Goal: Communication & Community: Answer question/provide support

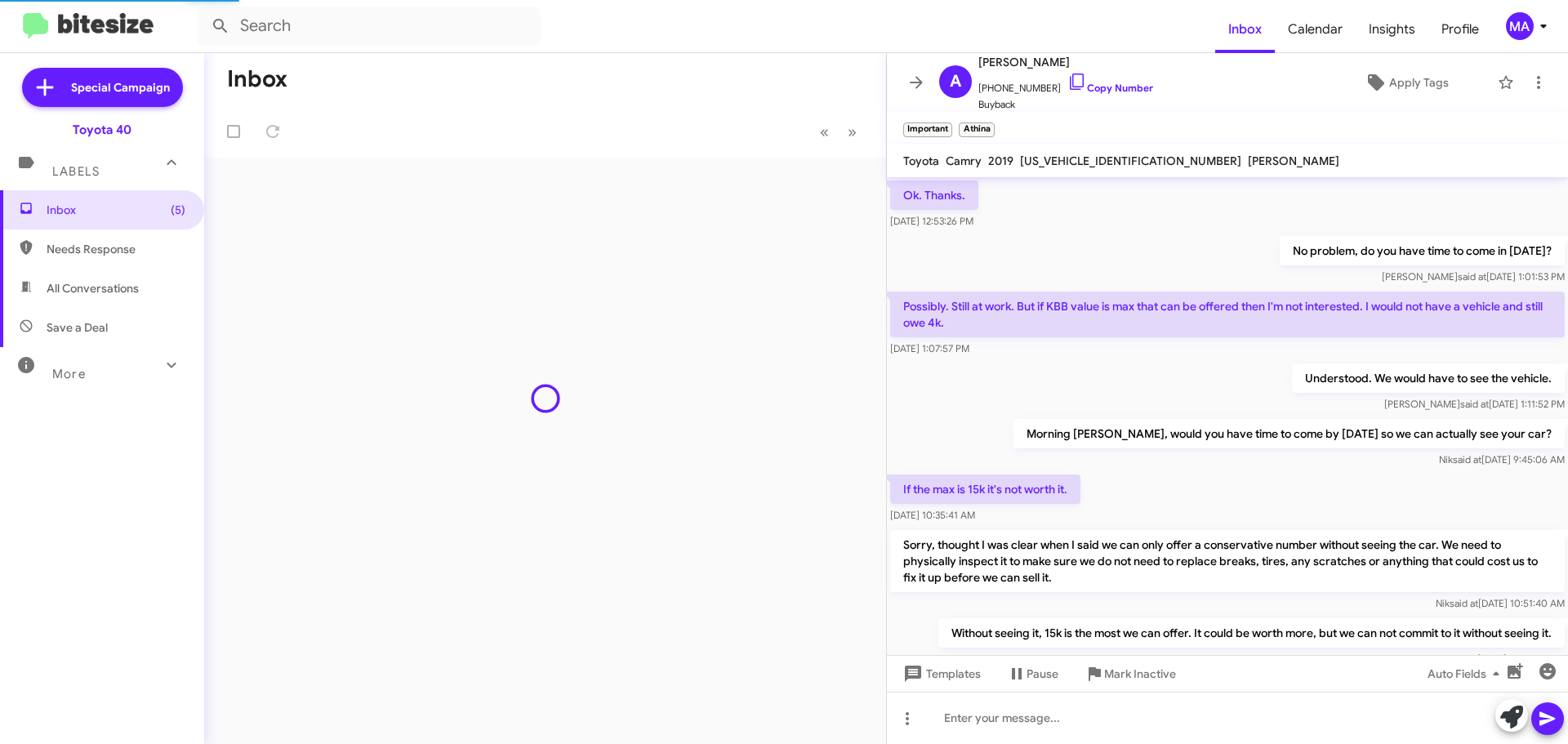
scroll to position [803, 0]
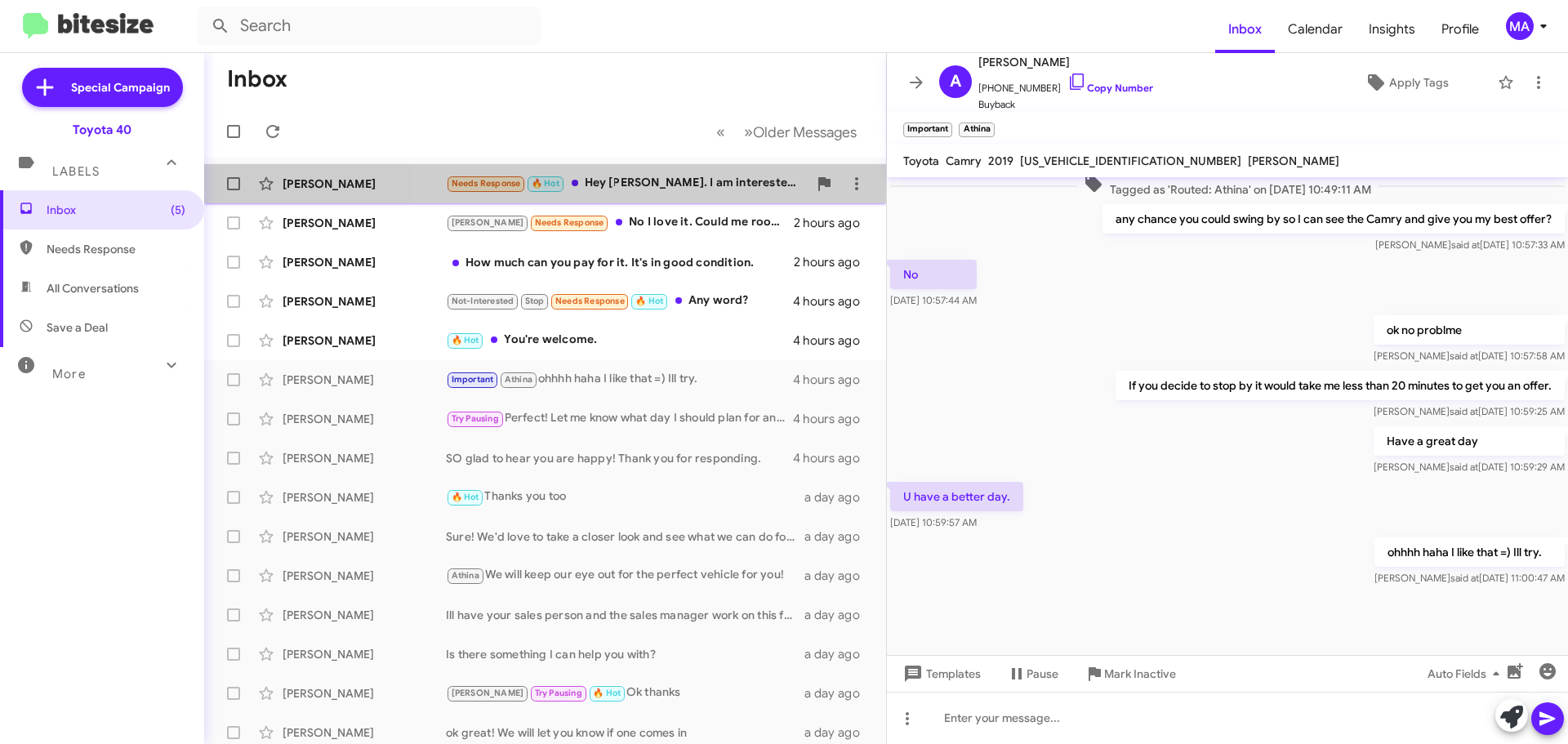
click at [695, 180] on div "Needs Response 🔥 Hot Hey [PERSON_NAME]. I am interested in this. Are you at the…" at bounding box center [626, 183] width 362 height 19
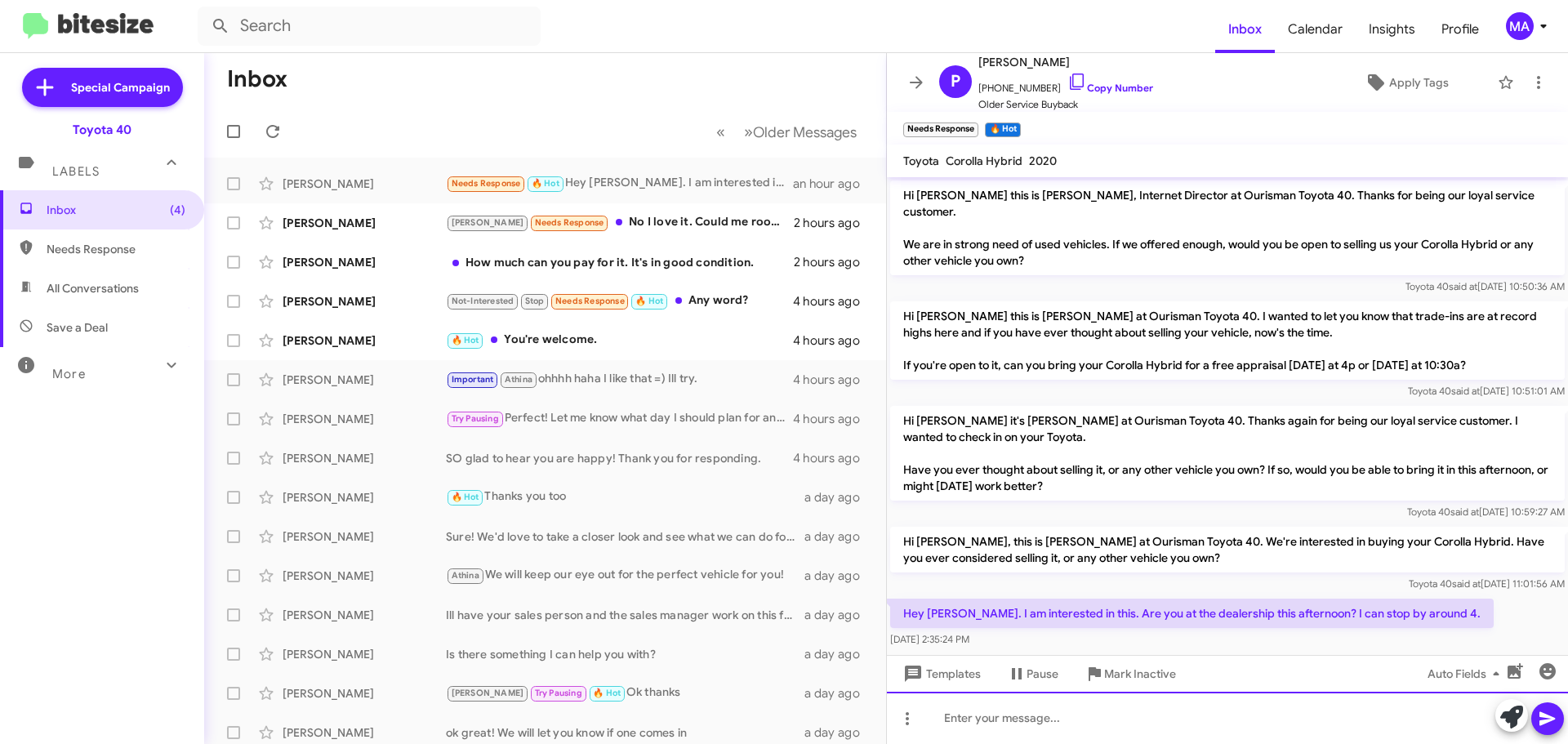
click at [1037, 719] on div at bounding box center [1227, 718] width 681 height 52
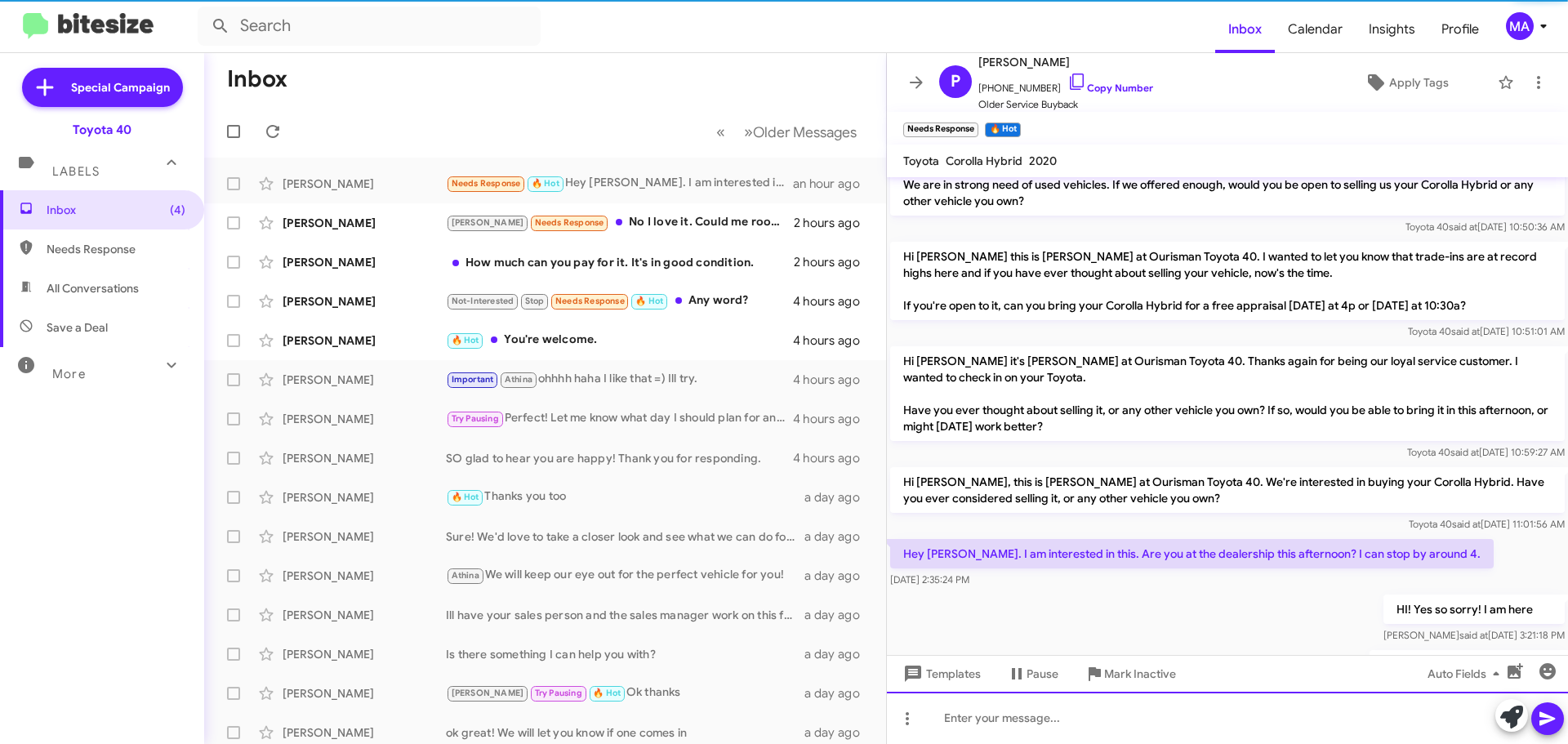
scroll to position [119, 0]
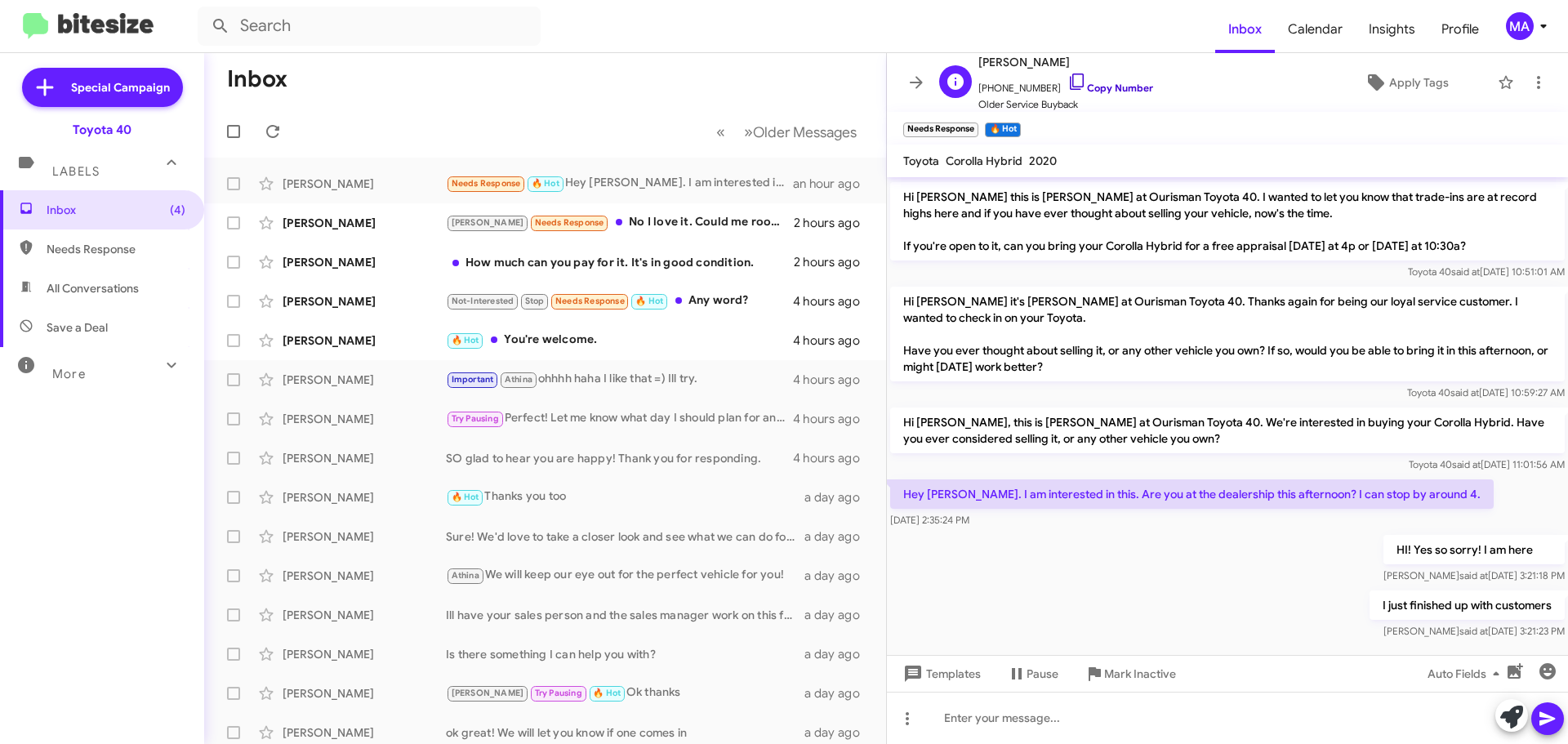
click at [1067, 79] on icon at bounding box center [1077, 82] width 20 height 20
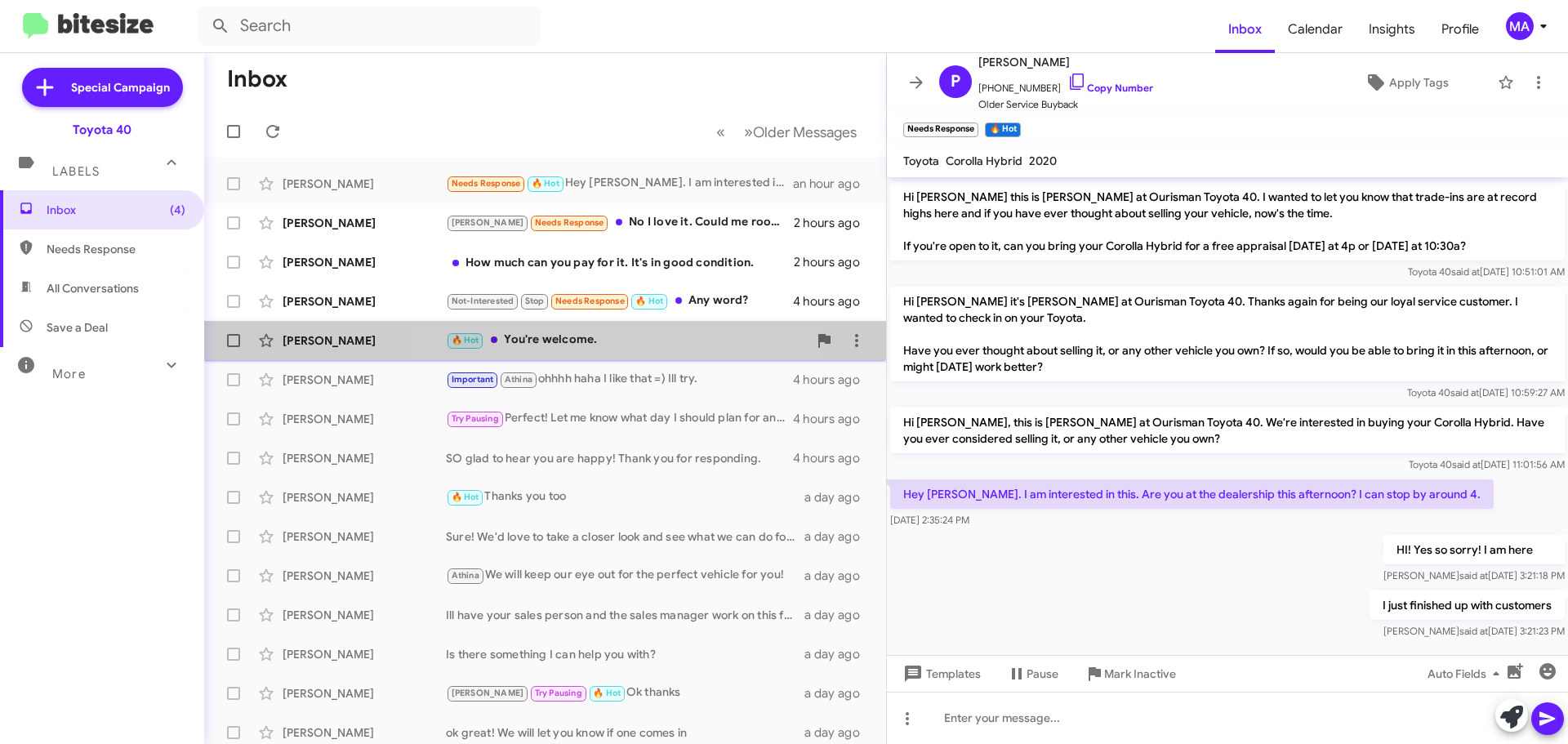
click at [604, 337] on div "🔥 Hot You're welcome." at bounding box center [626, 340] width 362 height 19
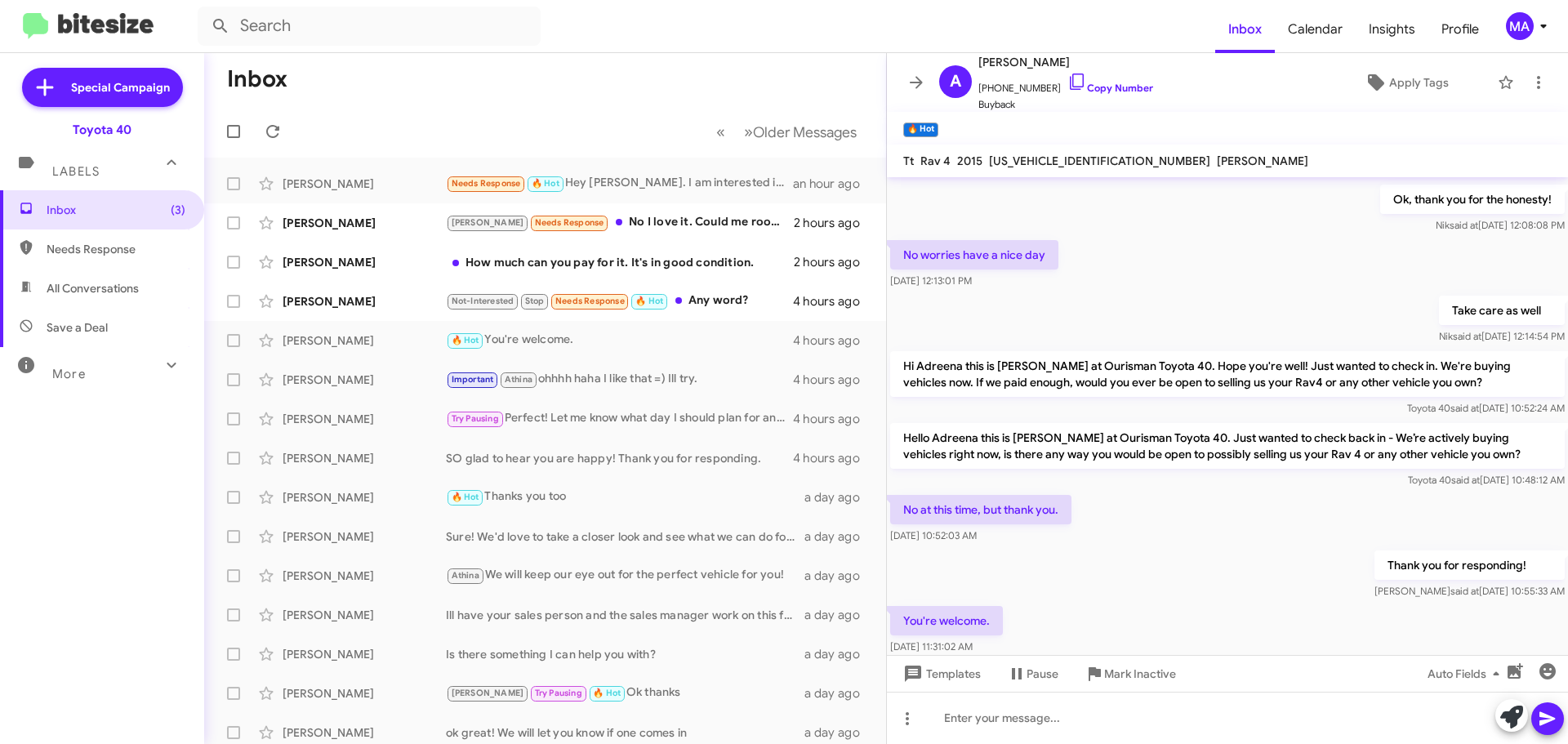
scroll to position [379, 0]
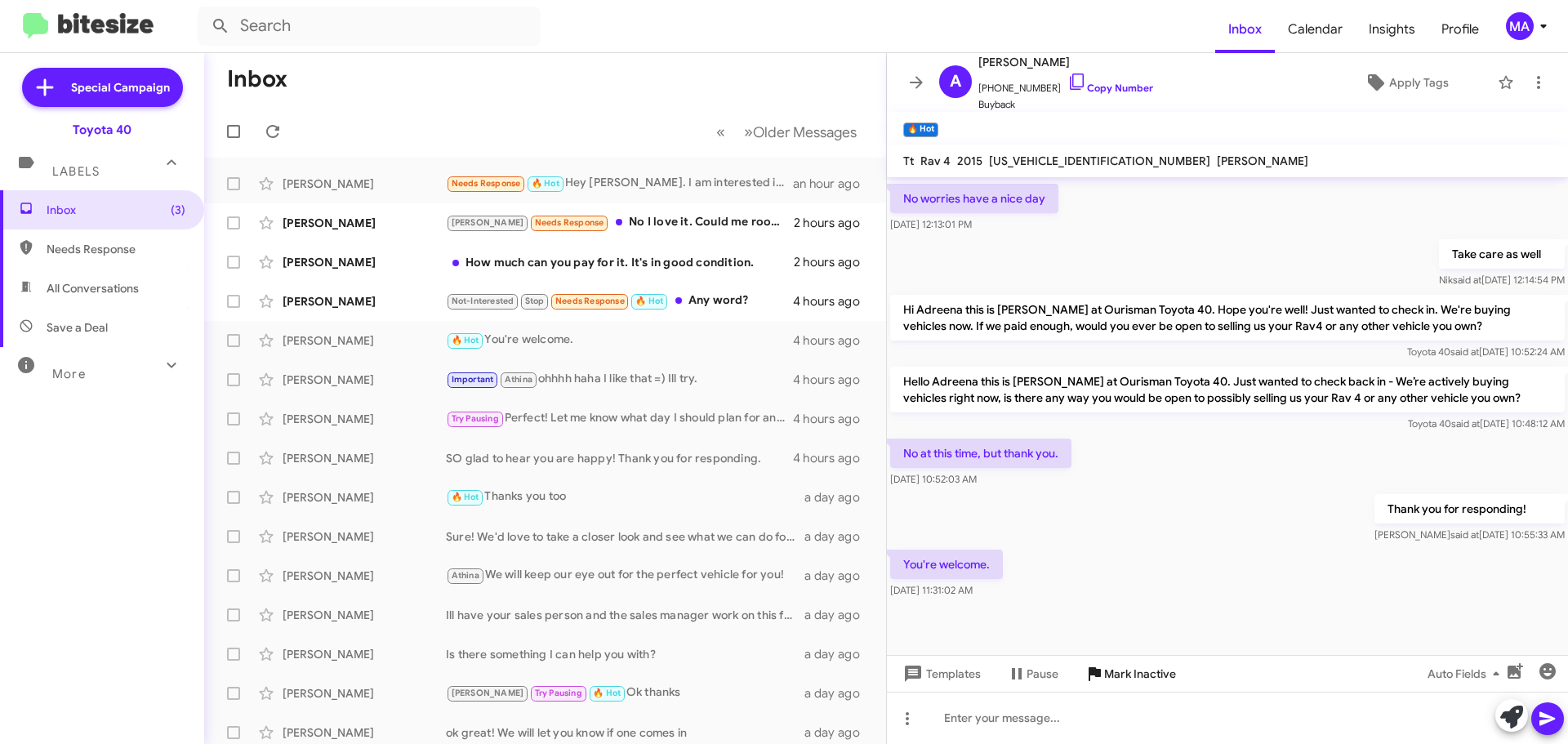
click at [1139, 677] on span "Mark Inactive" at bounding box center [1140, 673] width 72 height 30
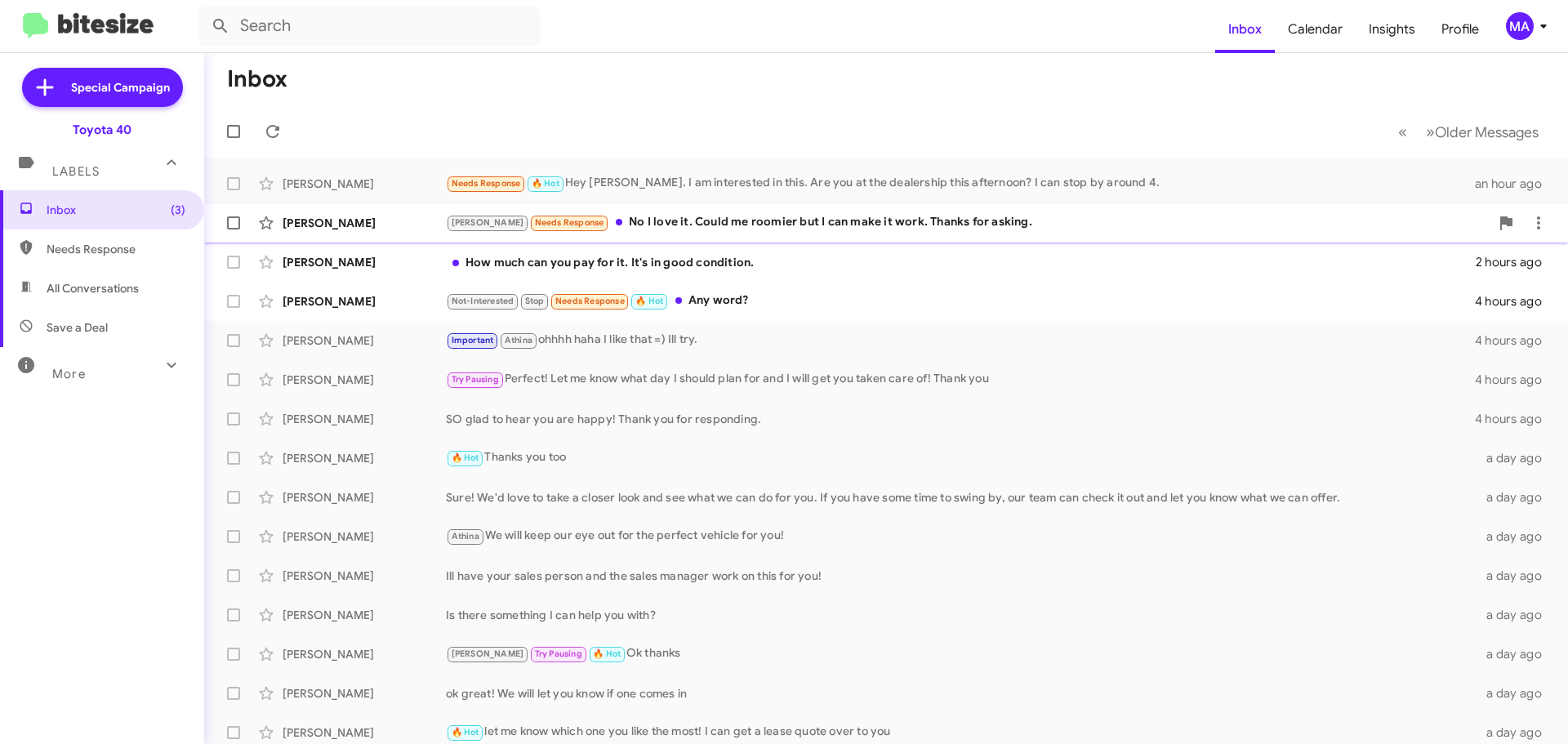
click at [699, 225] on div "[PERSON_NAME] Needs Response No I love it. Could me roomier but I can make it w…" at bounding box center [968, 223] width 1044 height 19
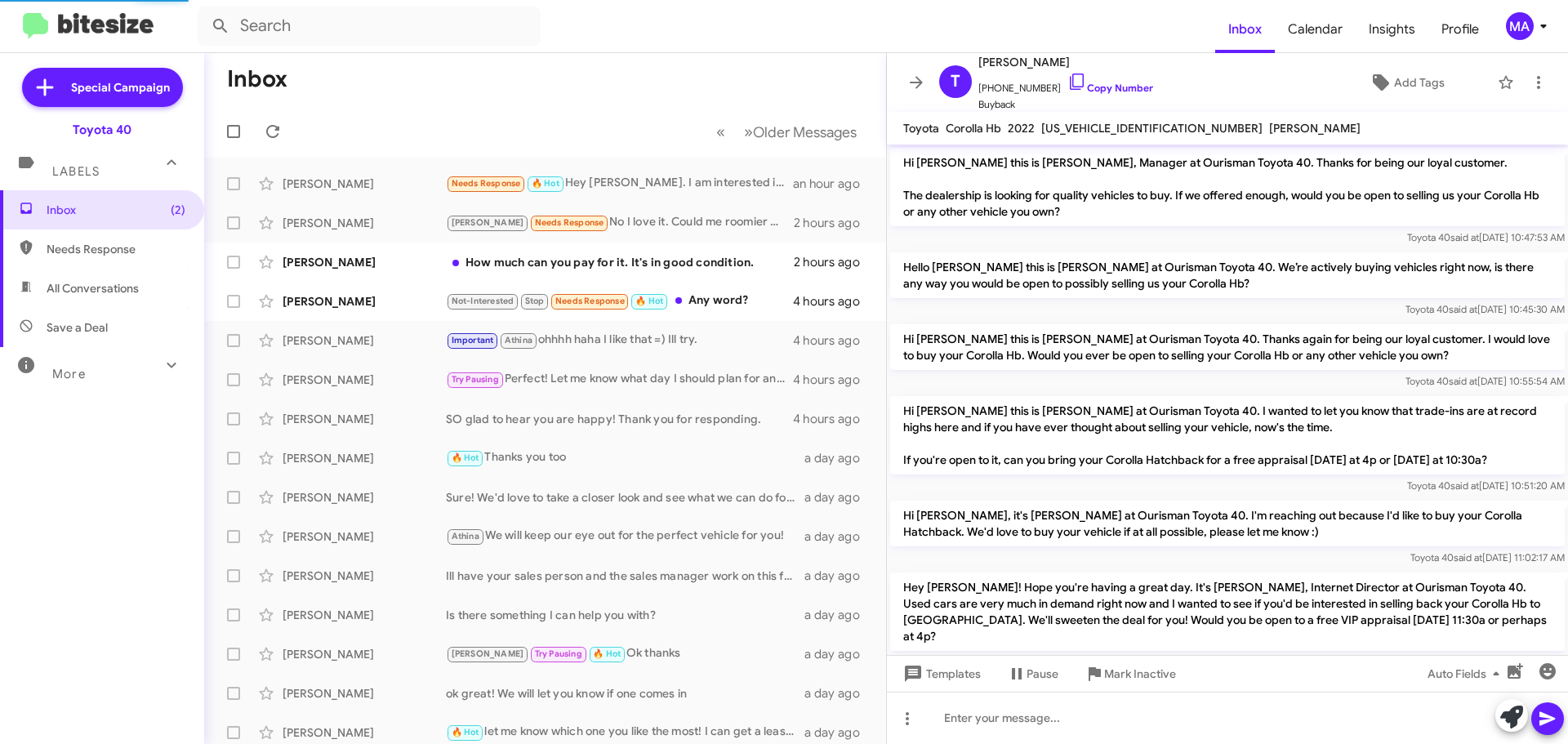
scroll to position [88, 0]
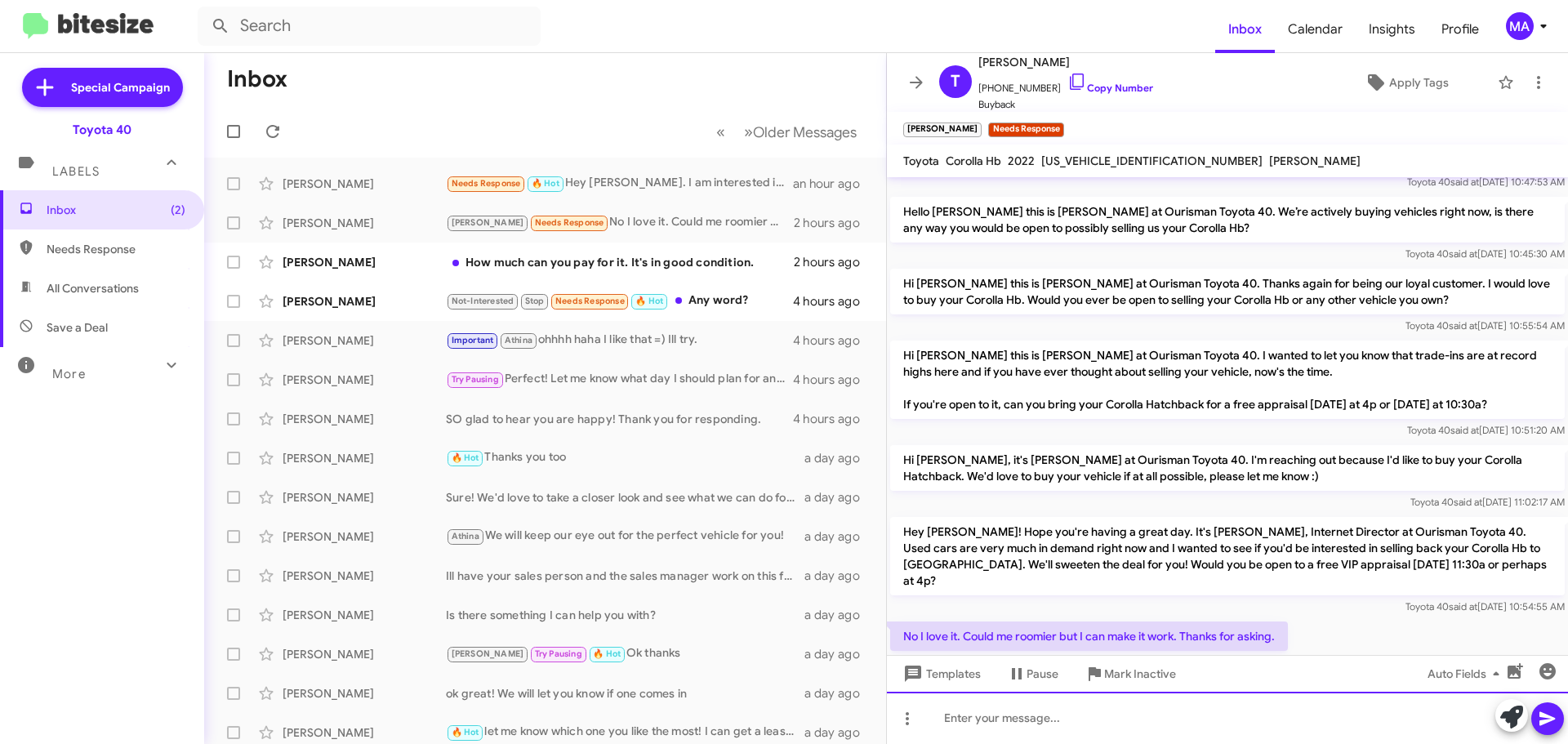
click at [1057, 722] on div at bounding box center [1227, 718] width 681 height 52
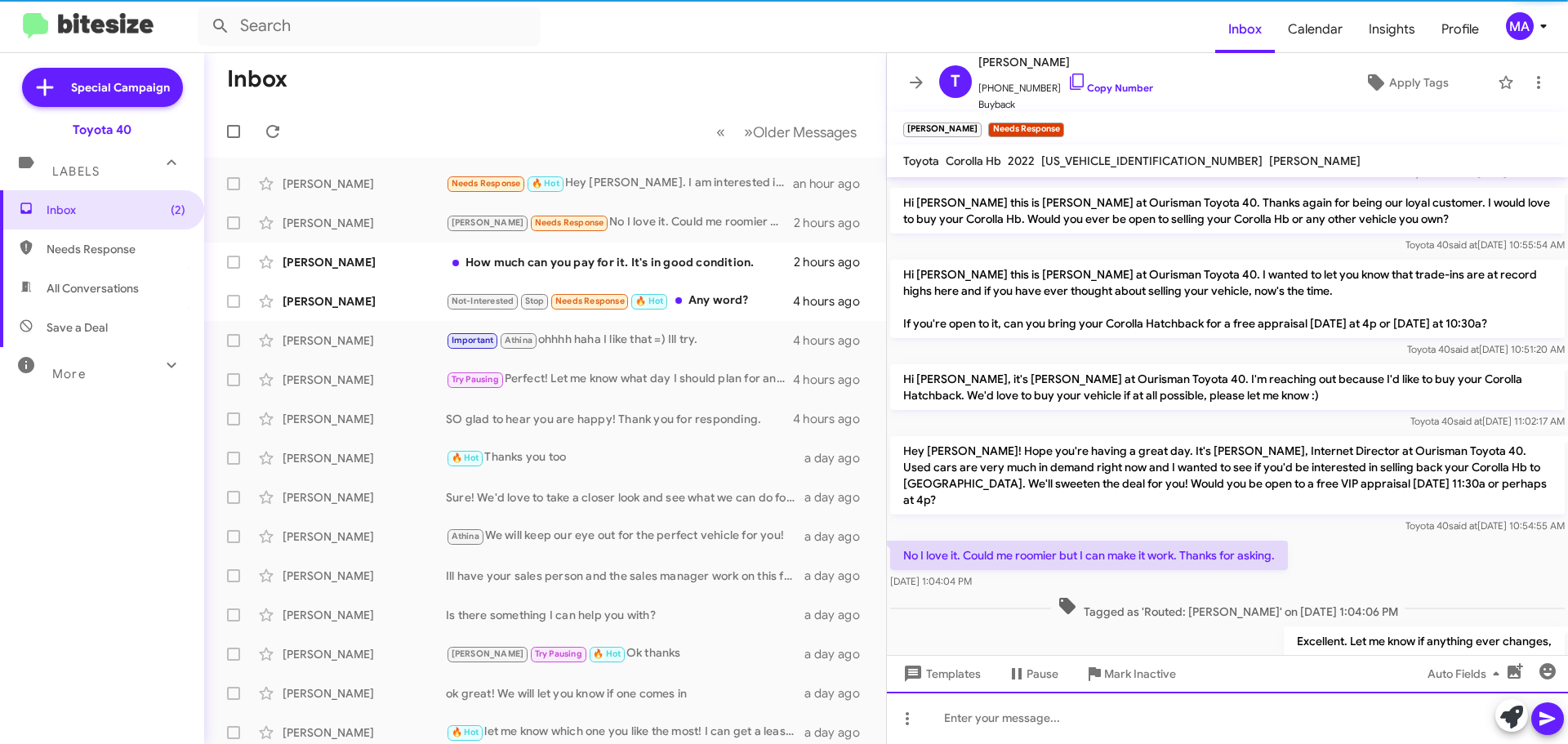
scroll to position [273, 0]
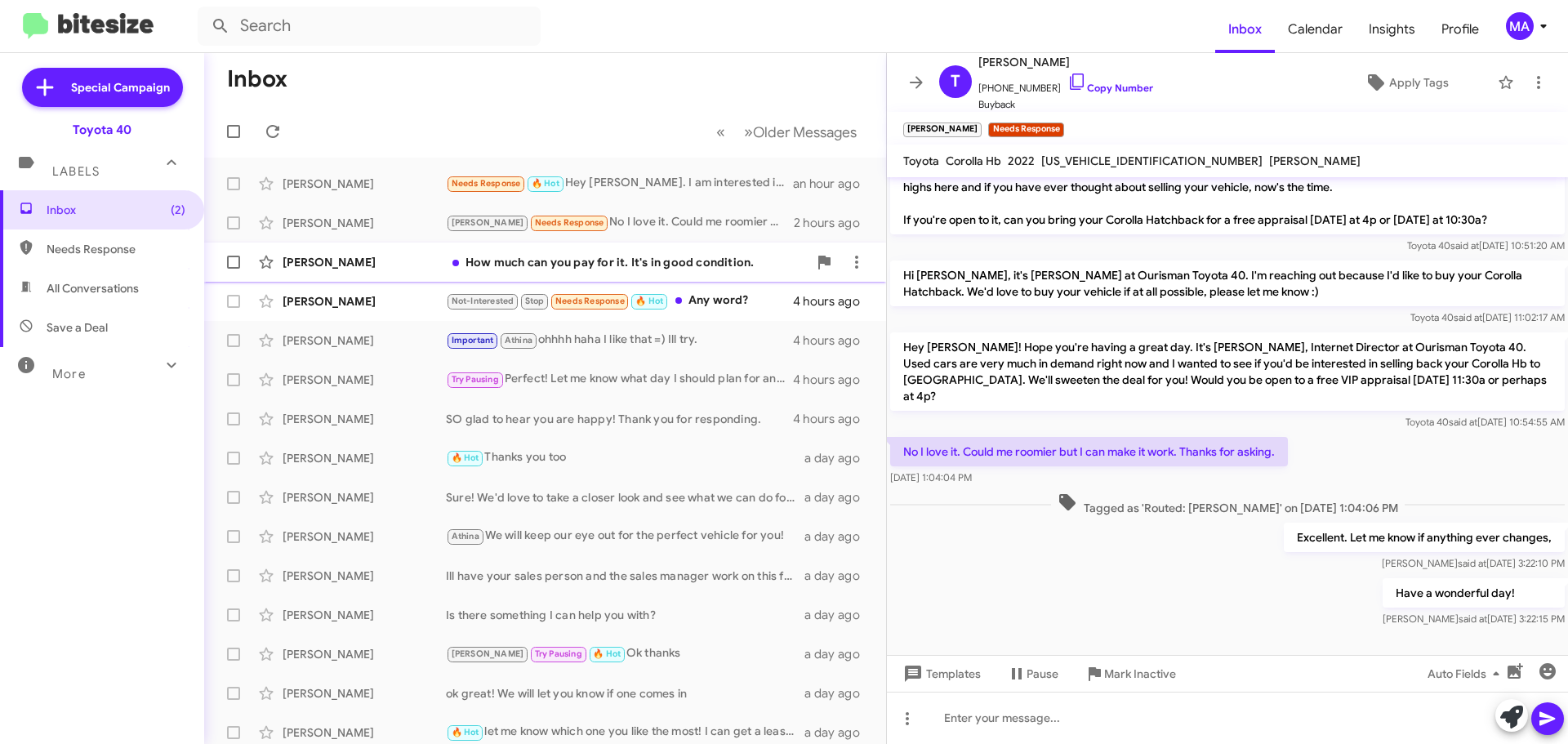
click at [626, 261] on div "How much can you pay for it. It's in good condition." at bounding box center [626, 262] width 362 height 16
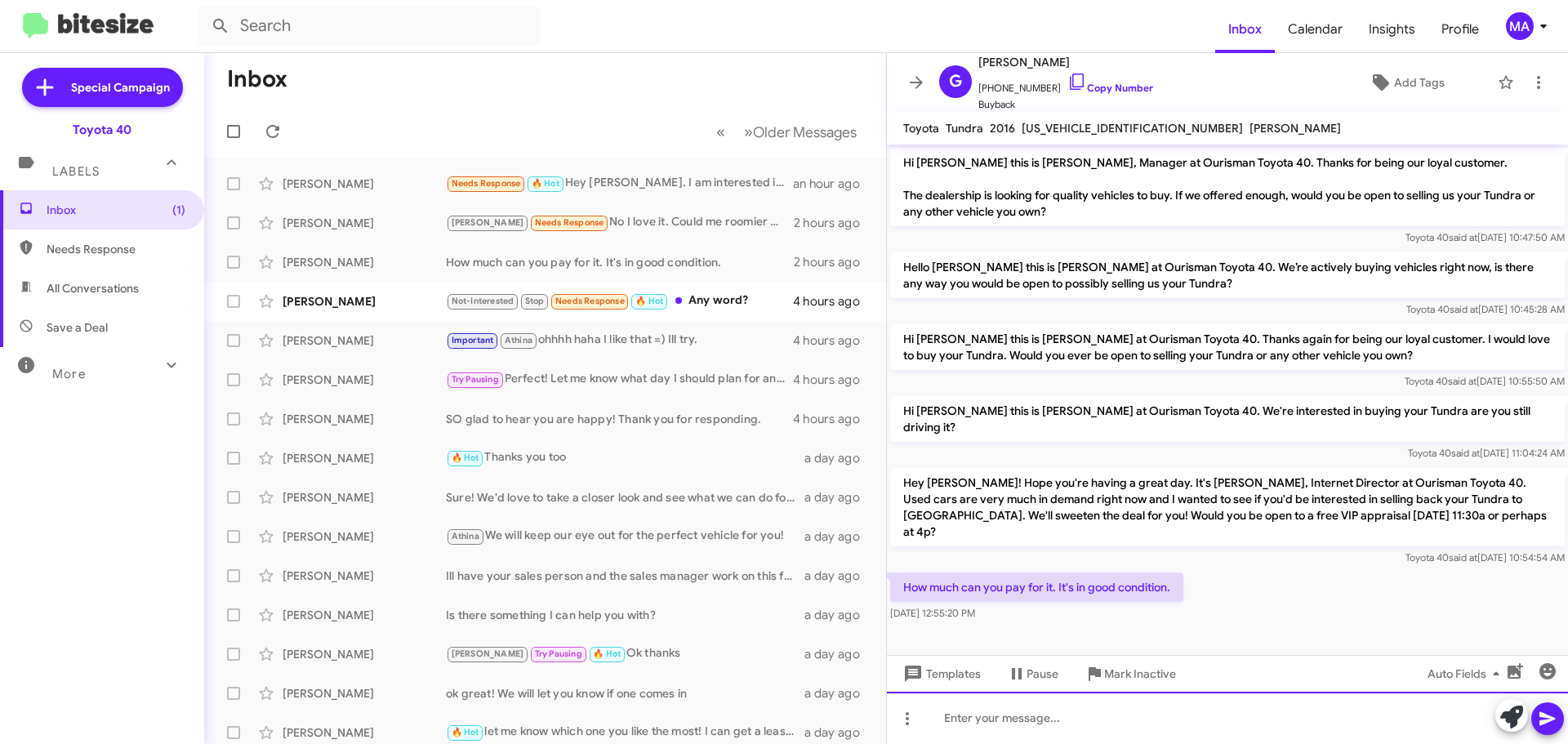
click at [1090, 717] on div at bounding box center [1227, 718] width 681 height 52
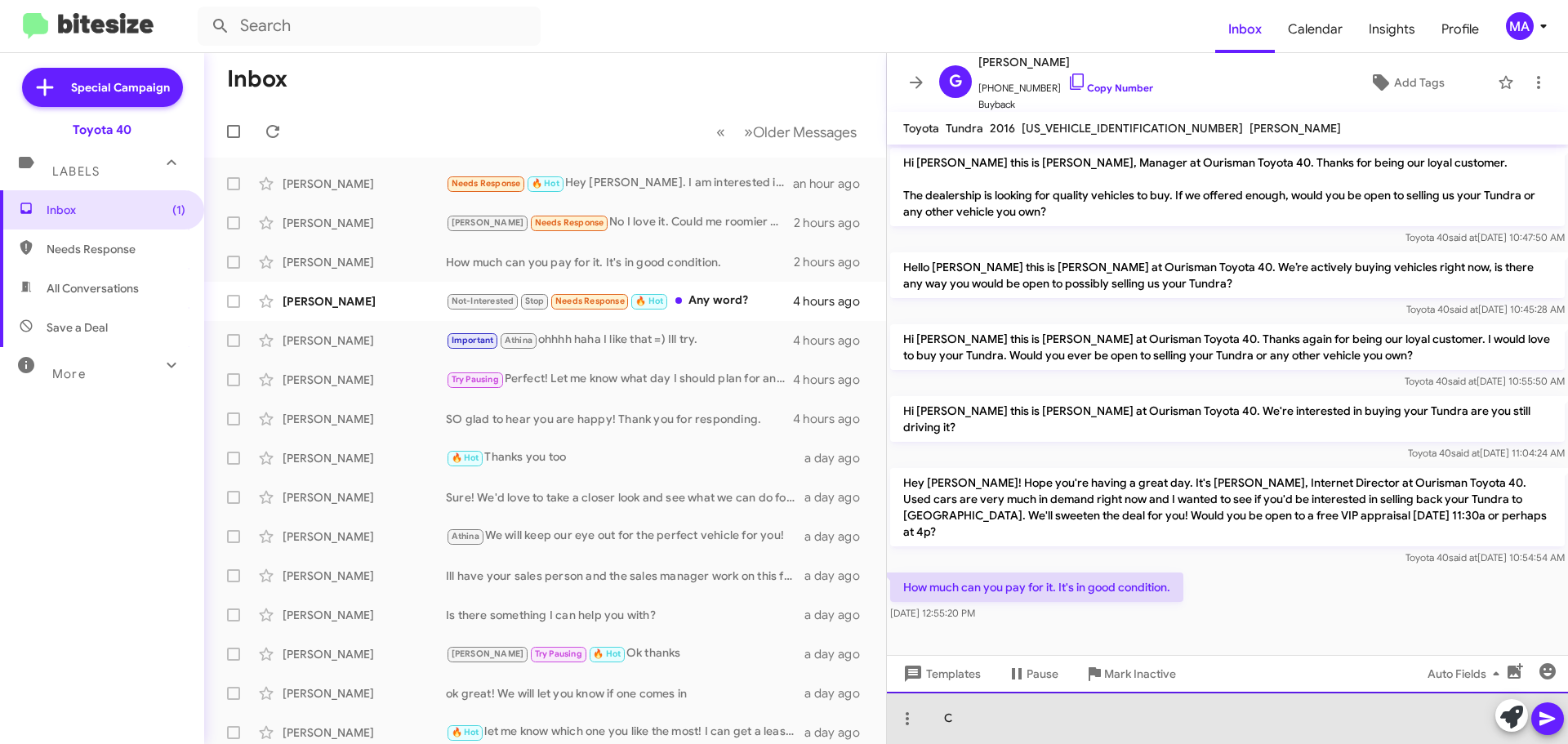
click at [1003, 720] on div "C" at bounding box center [1227, 718] width 681 height 52
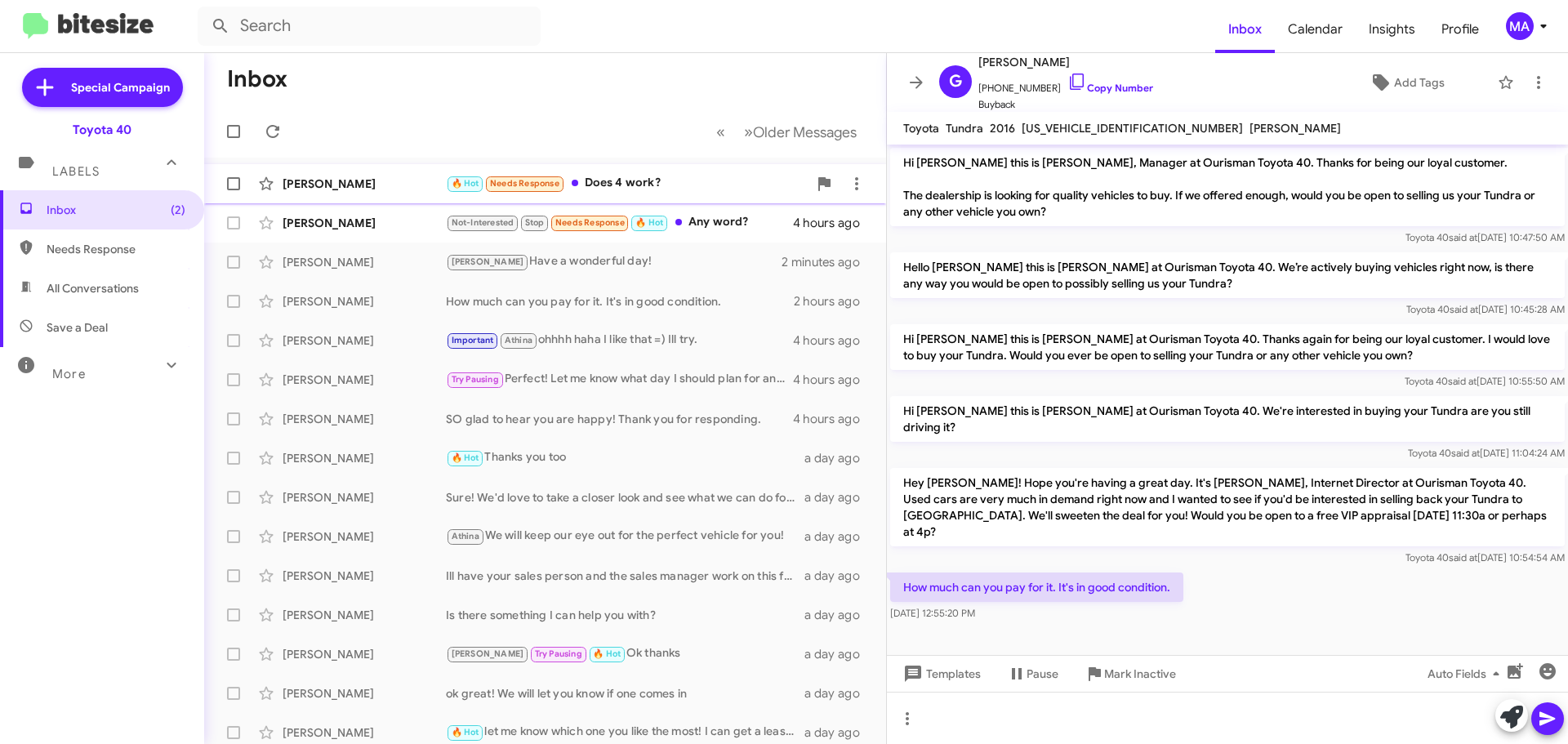
click at [683, 189] on div "🔥 Hot Needs Response Does 4 work?" at bounding box center [626, 183] width 362 height 19
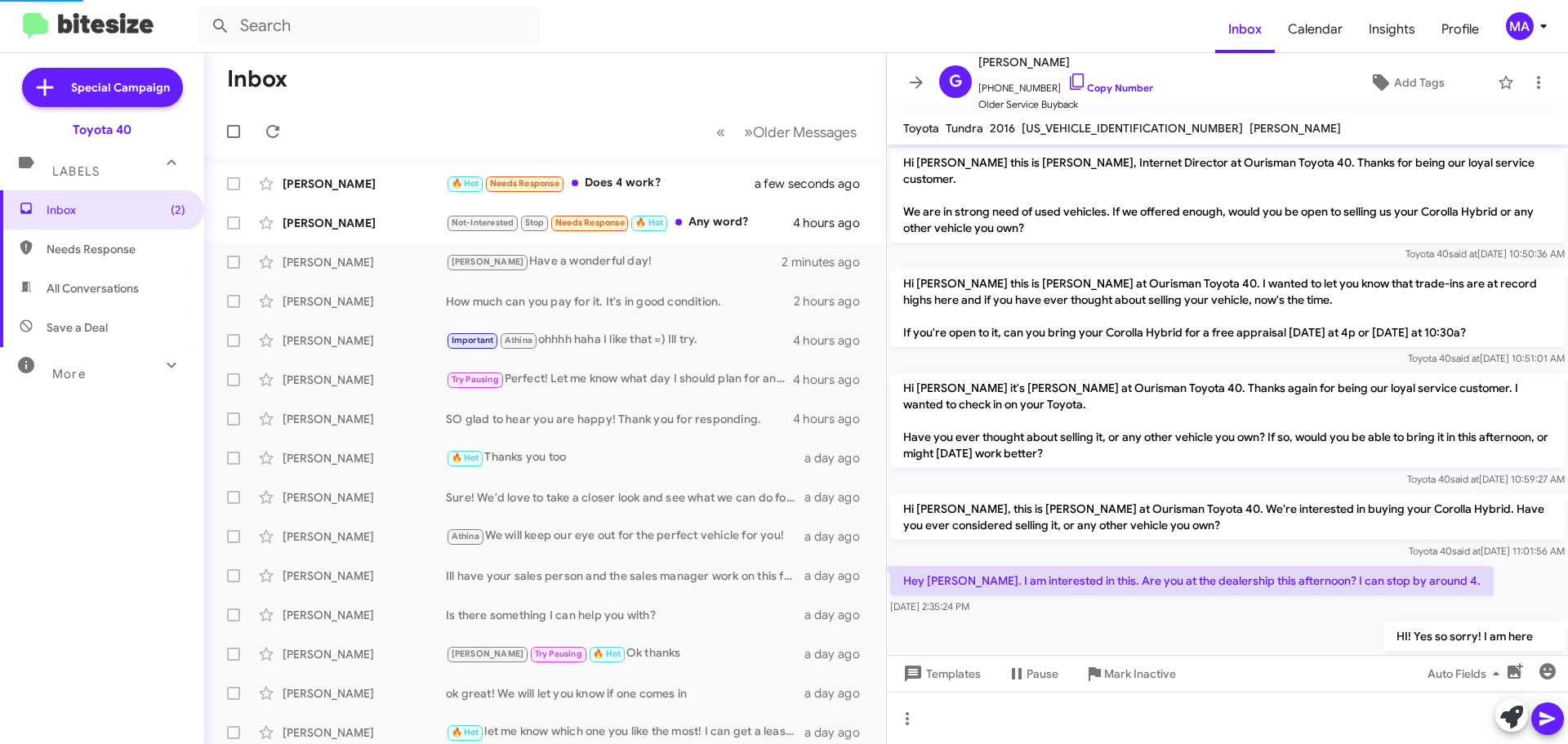
scroll to position [146, 0]
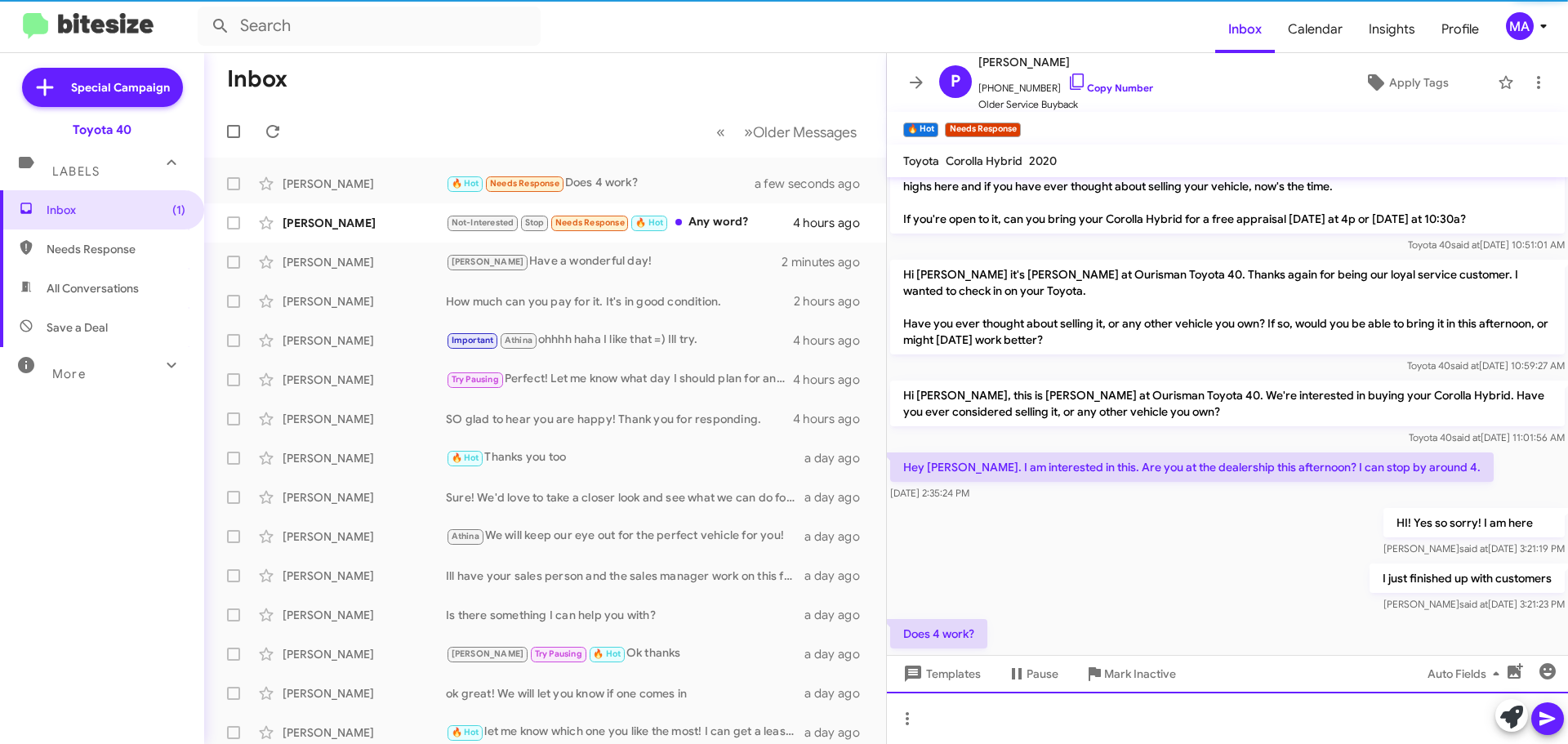
click at [988, 714] on div at bounding box center [1227, 718] width 681 height 52
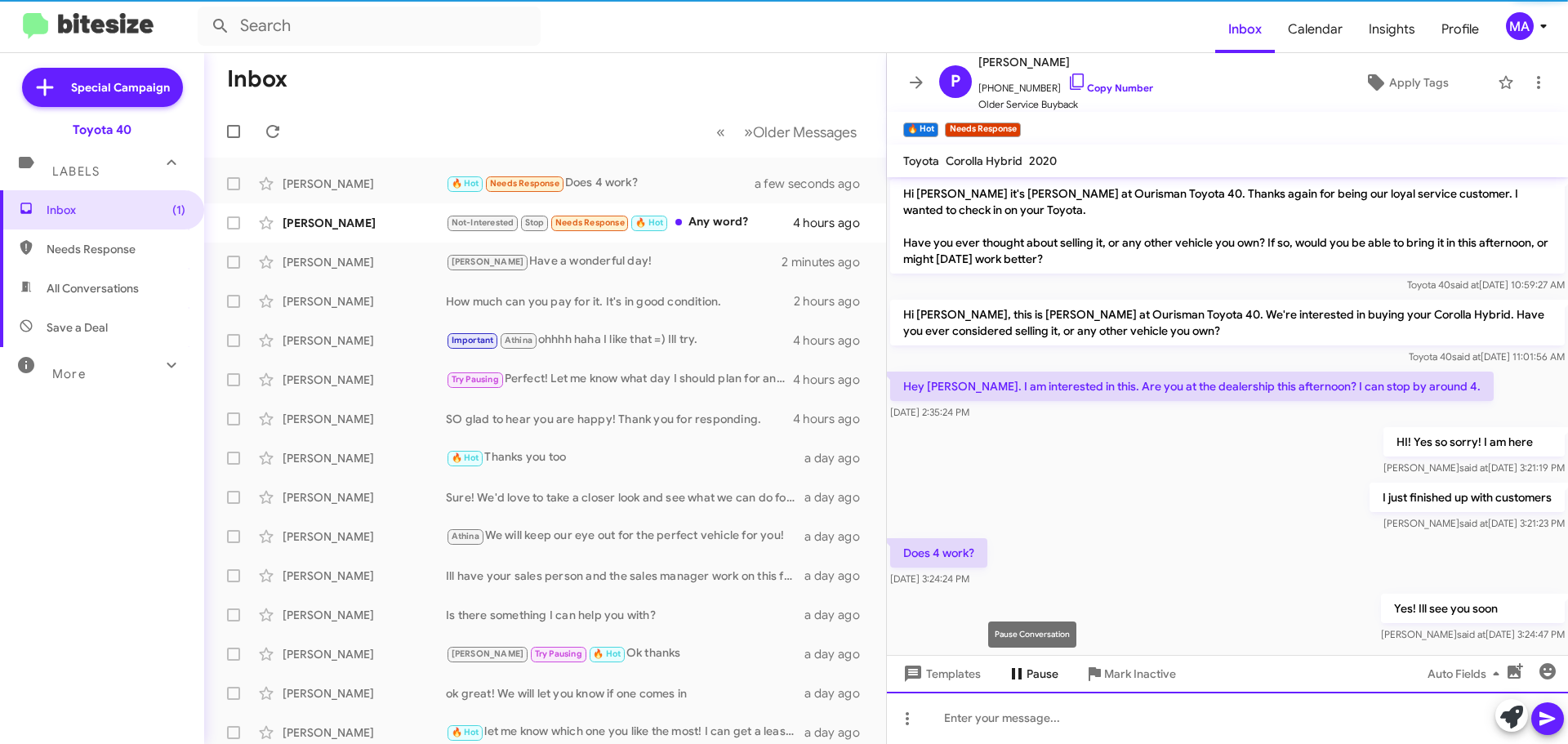
scroll to position [239, 0]
